Goal: Transaction & Acquisition: Purchase product/service

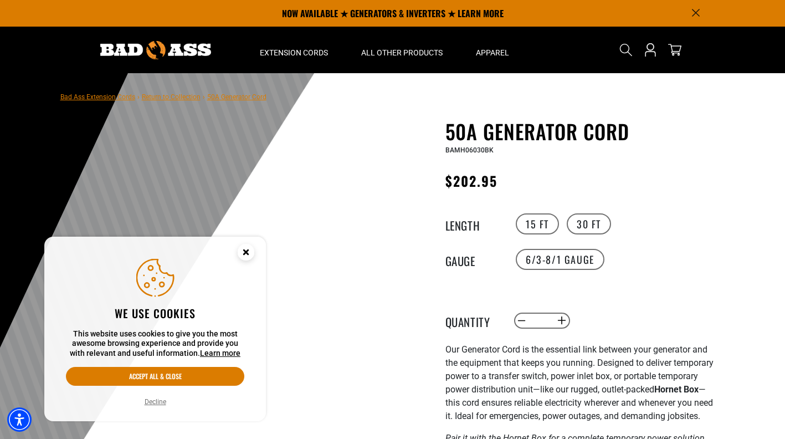
click at [247, 252] on icon "Close this option" at bounding box center [246, 252] width 4 height 4
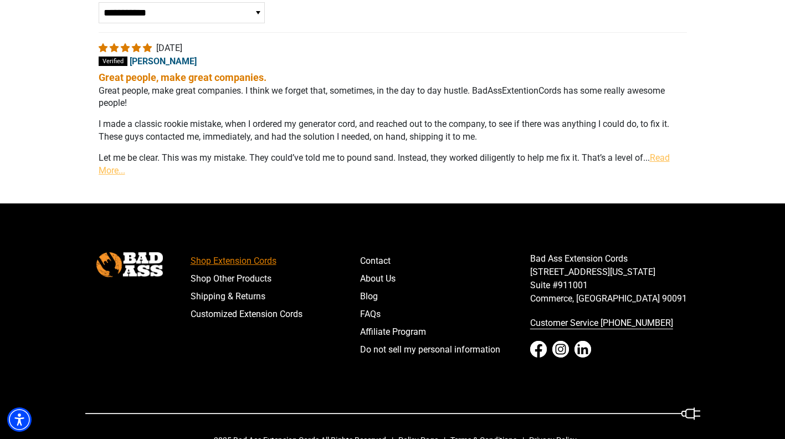
scroll to position [1939, 0]
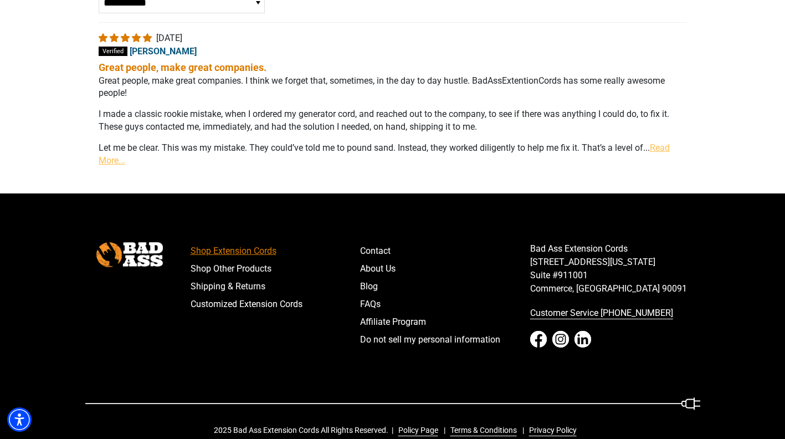
click at [222, 242] on link "Shop Extension Cords" at bounding box center [276, 251] width 170 height 18
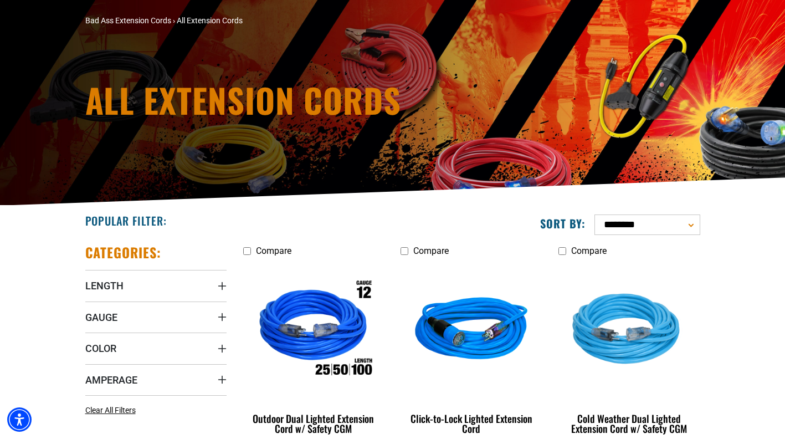
scroll to position [166, 0]
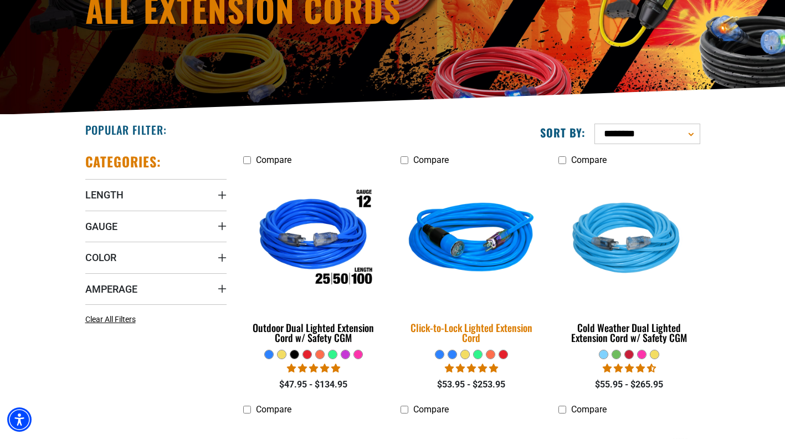
click at [482, 331] on div "Click-to-Lock Lighted Extension Cord" at bounding box center [471, 332] width 141 height 20
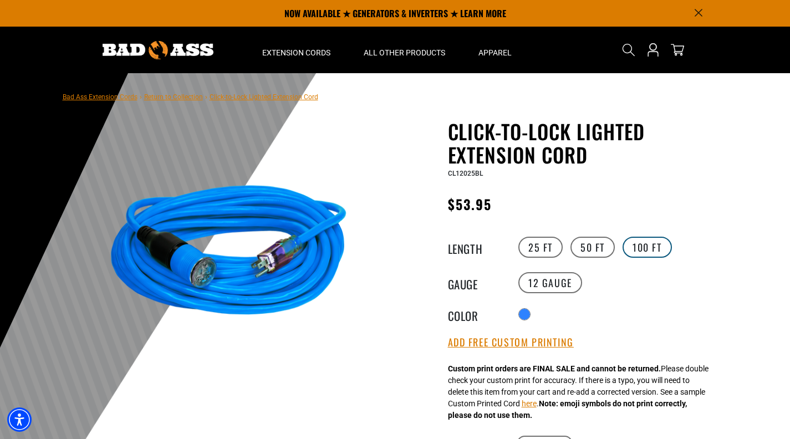
click at [642, 241] on label "100 FT" at bounding box center [646, 247] width 49 height 21
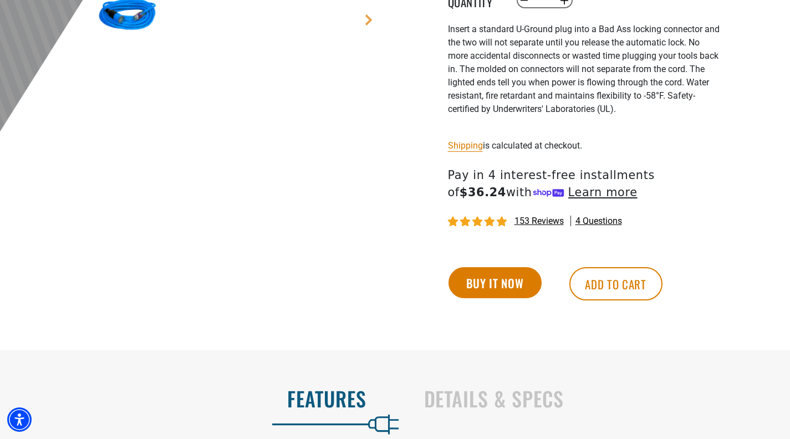
scroll to position [499, 0]
